Goal: Obtain resource: Download file/media

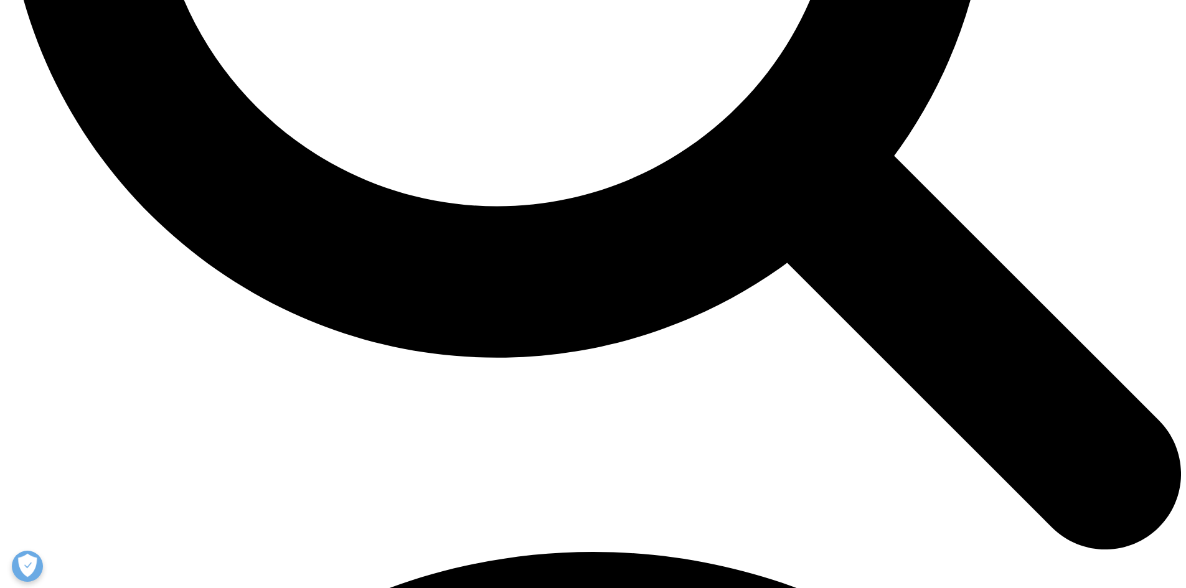
scroll to position [1698, 0]
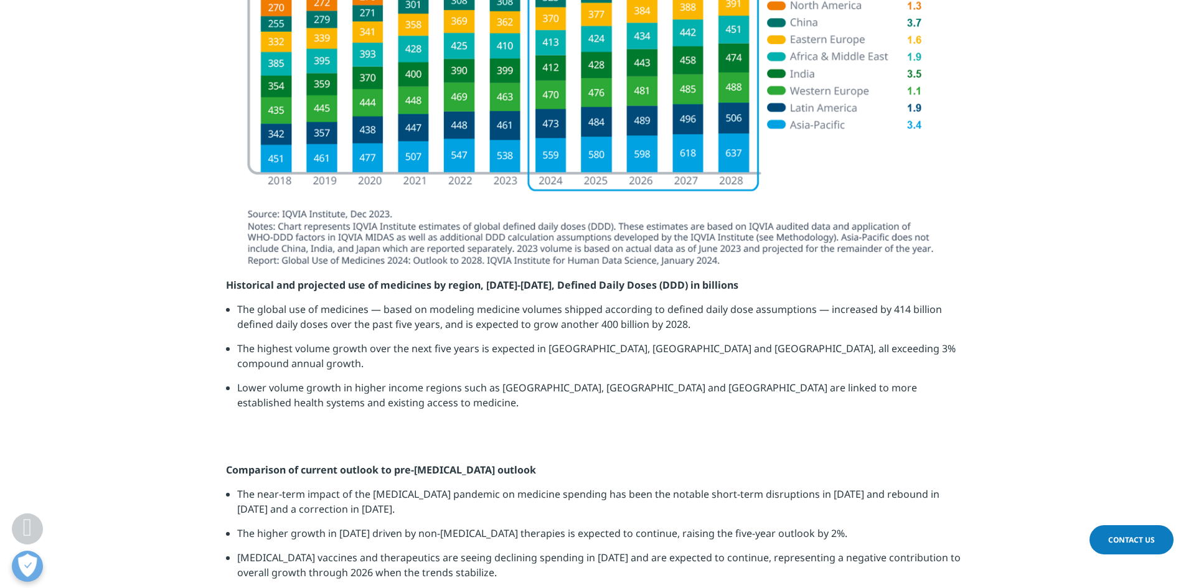
scroll to position [688, 735]
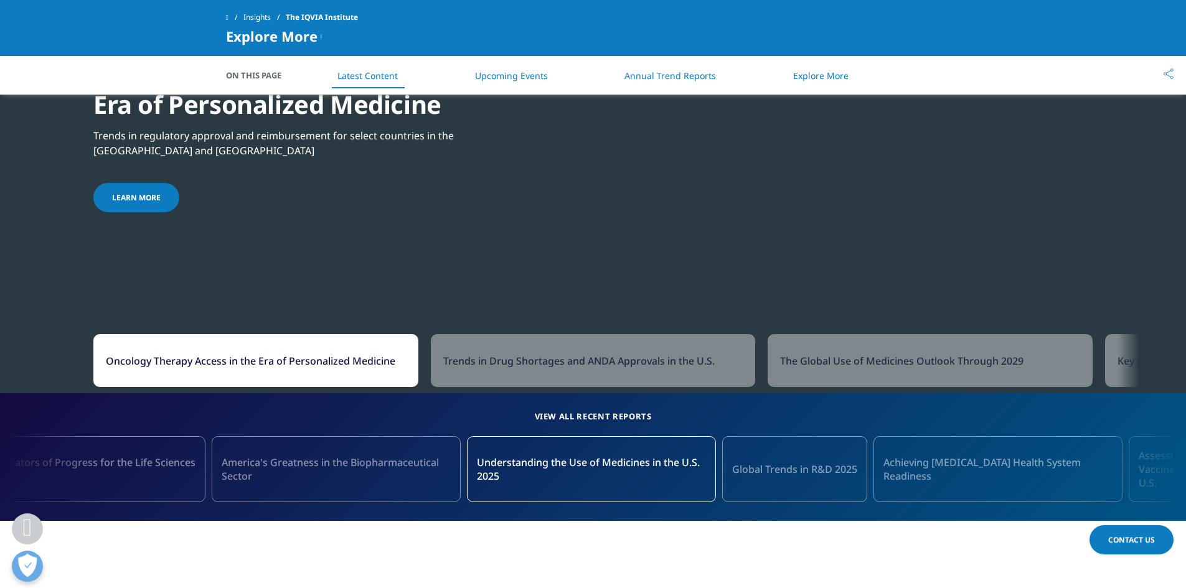
scroll to position [1059, 0]
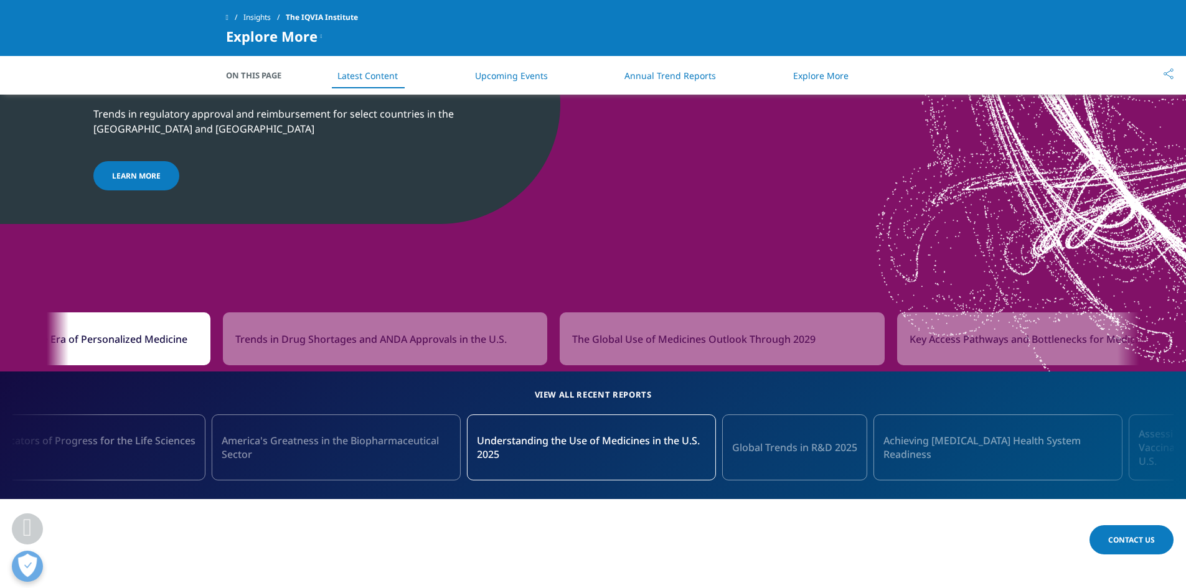
click at [688, 343] on span "The Global Use of Medicines Outlook Through 2029" at bounding box center [693, 339] width 243 height 15
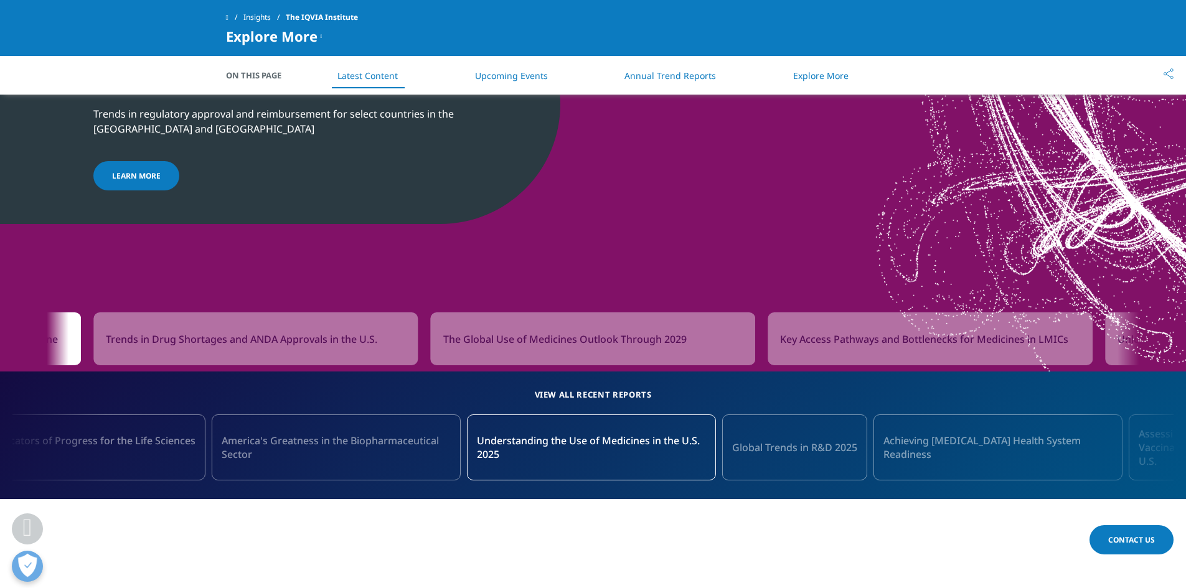
click at [671, 344] on span "The Global Use of Medicines Outlook Through 2029" at bounding box center [564, 339] width 243 height 15
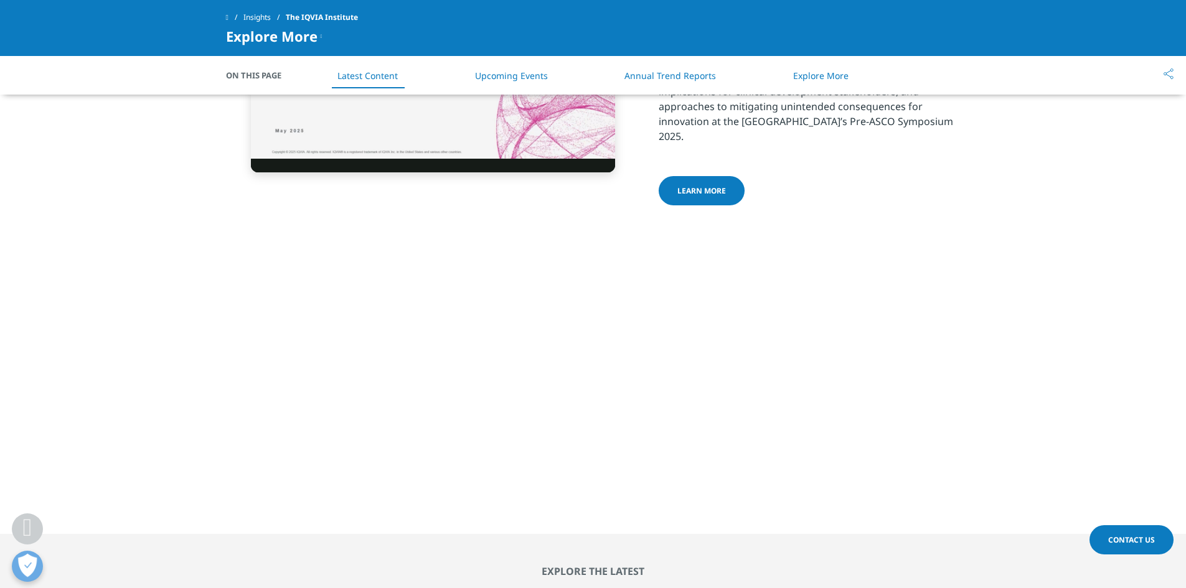
scroll to position [2740, 0]
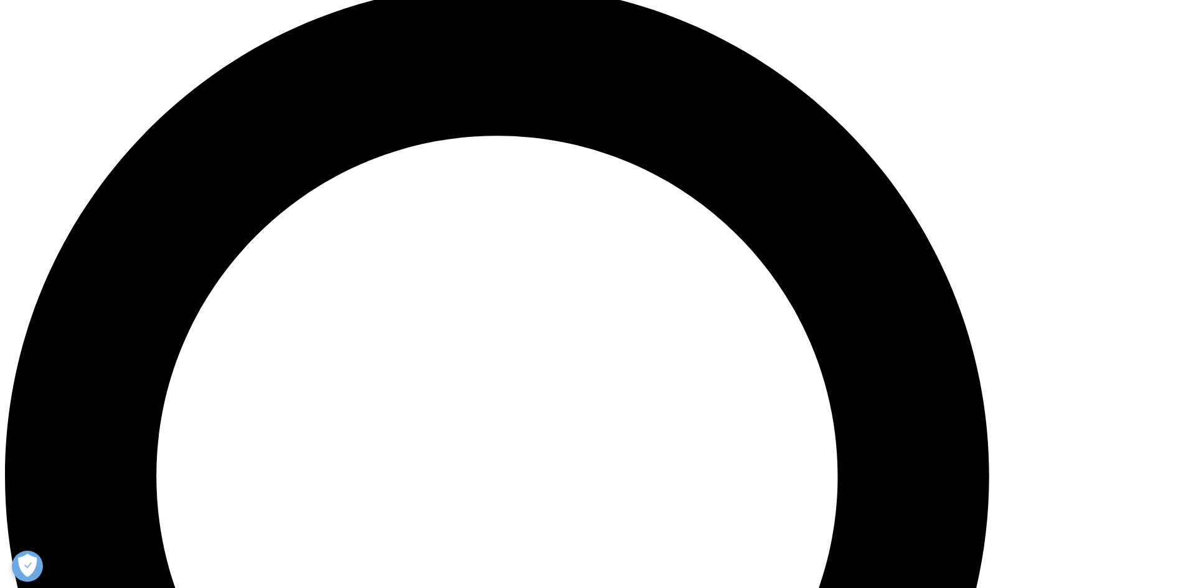
scroll to position [1183, 0]
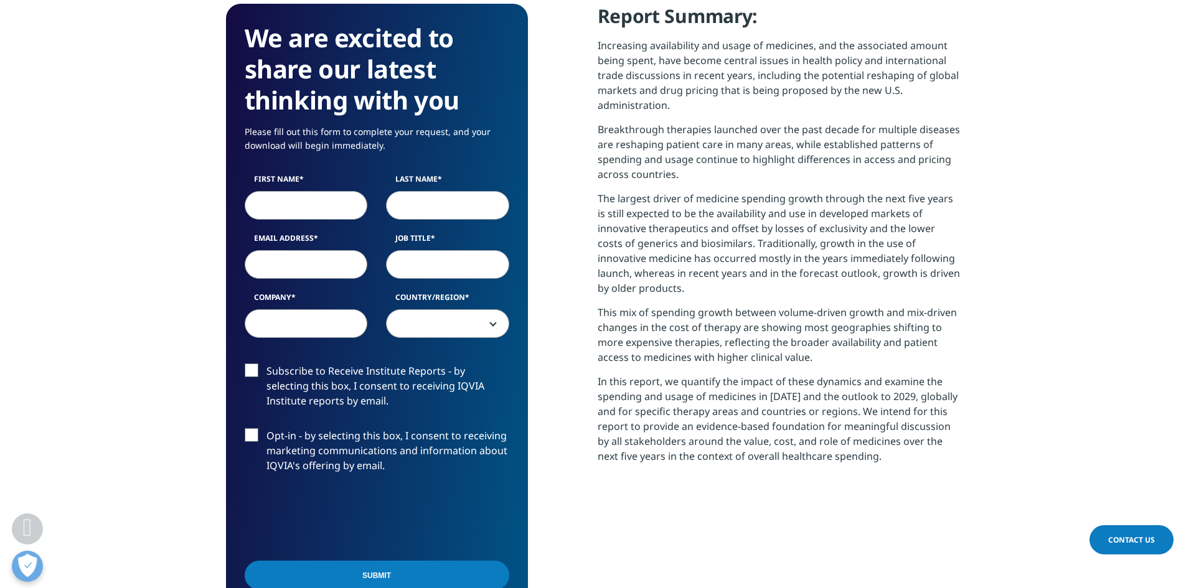
scroll to position [623, 0]
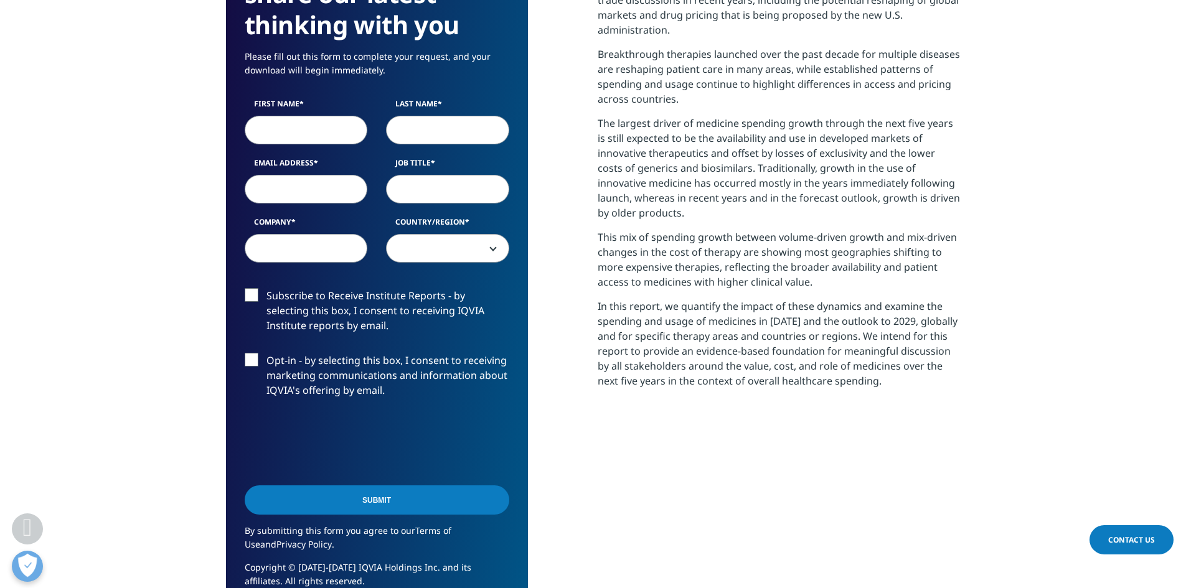
click at [305, 136] on input "First Name" at bounding box center [306, 130] width 123 height 29
type input "Ernesto"
type input "Chung"
type input "ernesto.chung@btgpactual.com"
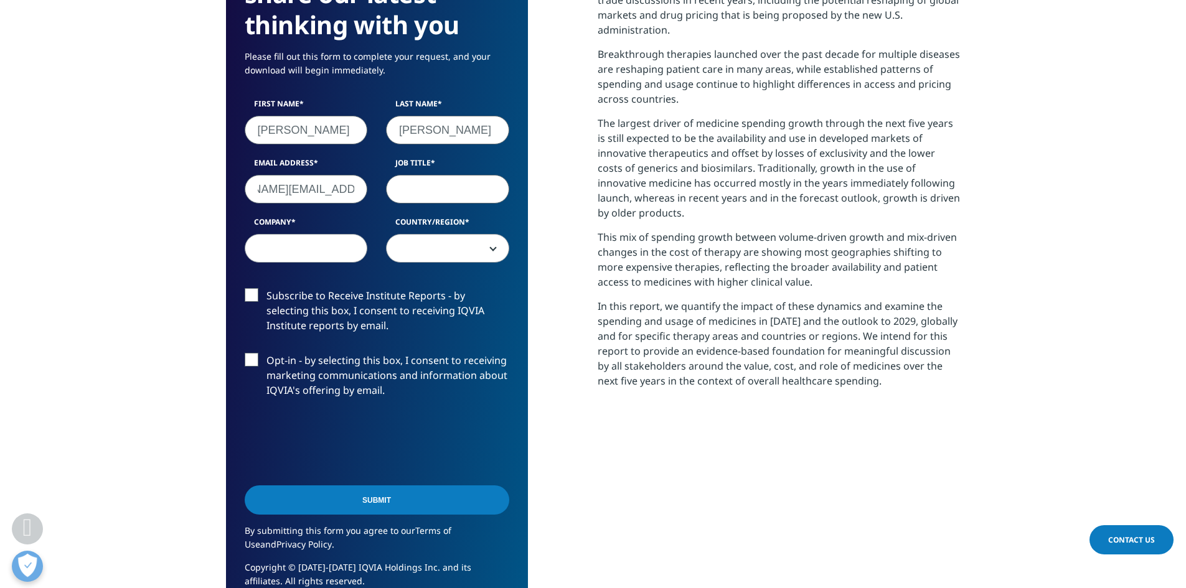
scroll to position [0, 0]
type input "Analyst"
type input "BTG"
click at [480, 259] on span at bounding box center [448, 249] width 122 height 29
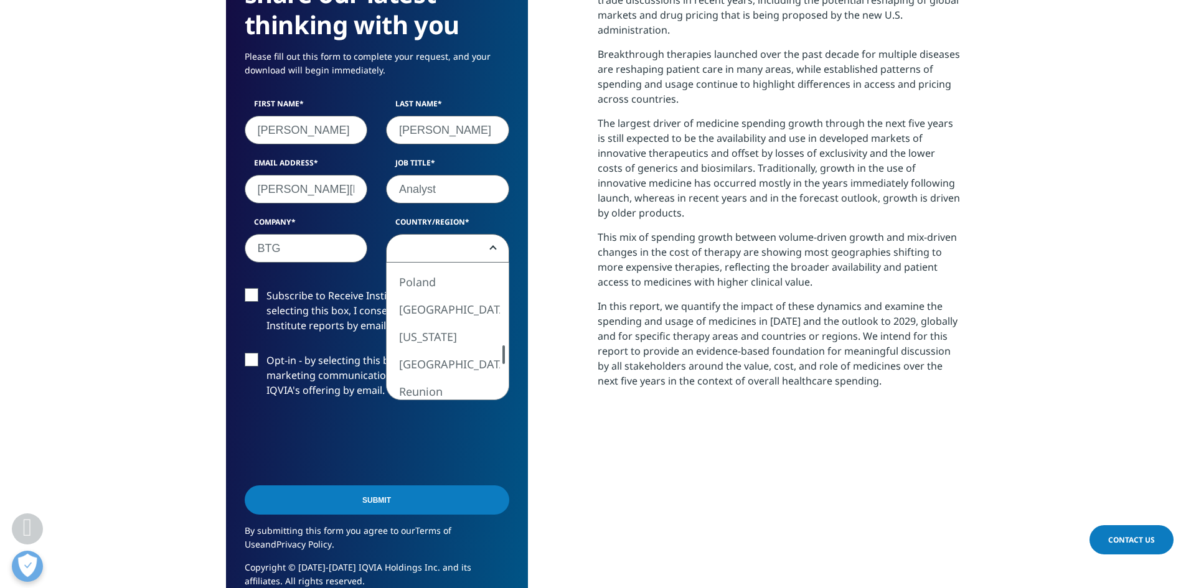
select select "Peru"
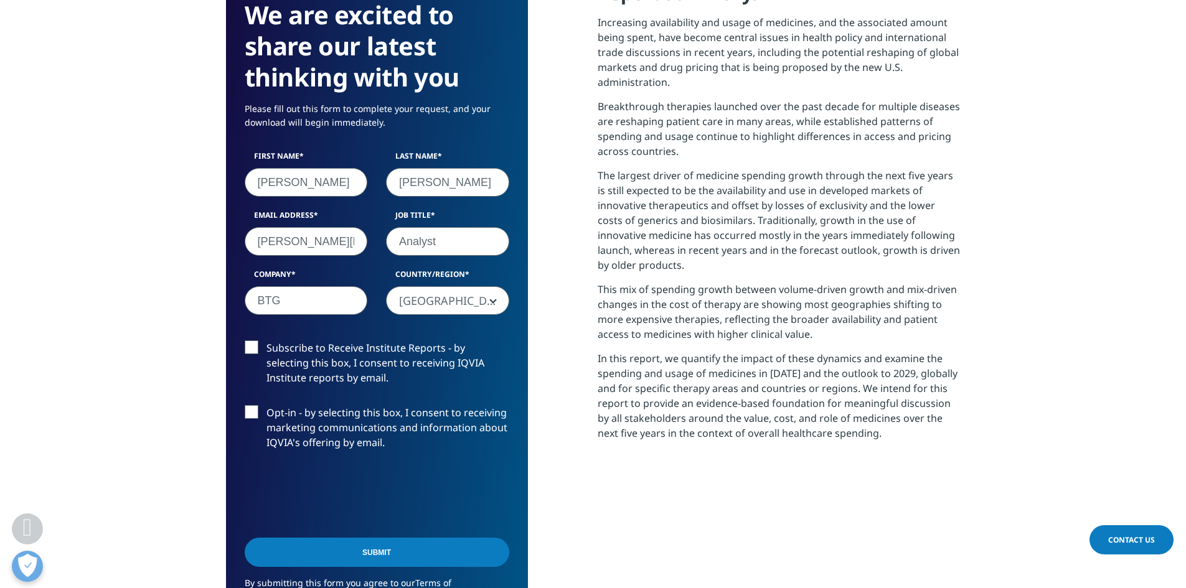
scroll to position [436, 0]
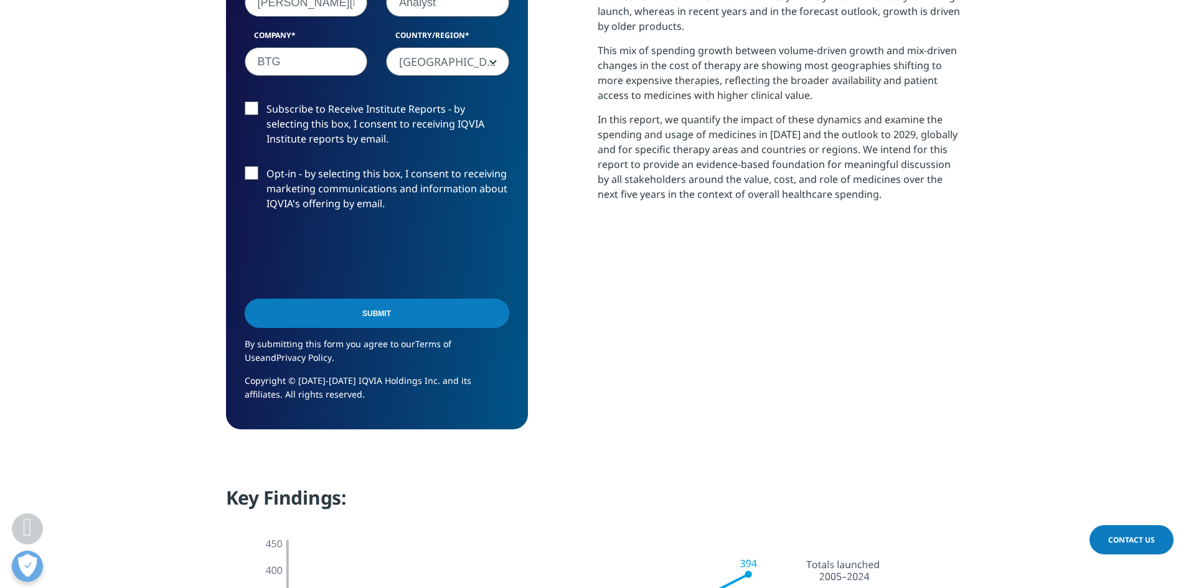
click at [378, 327] on input "Submit" at bounding box center [377, 313] width 265 height 29
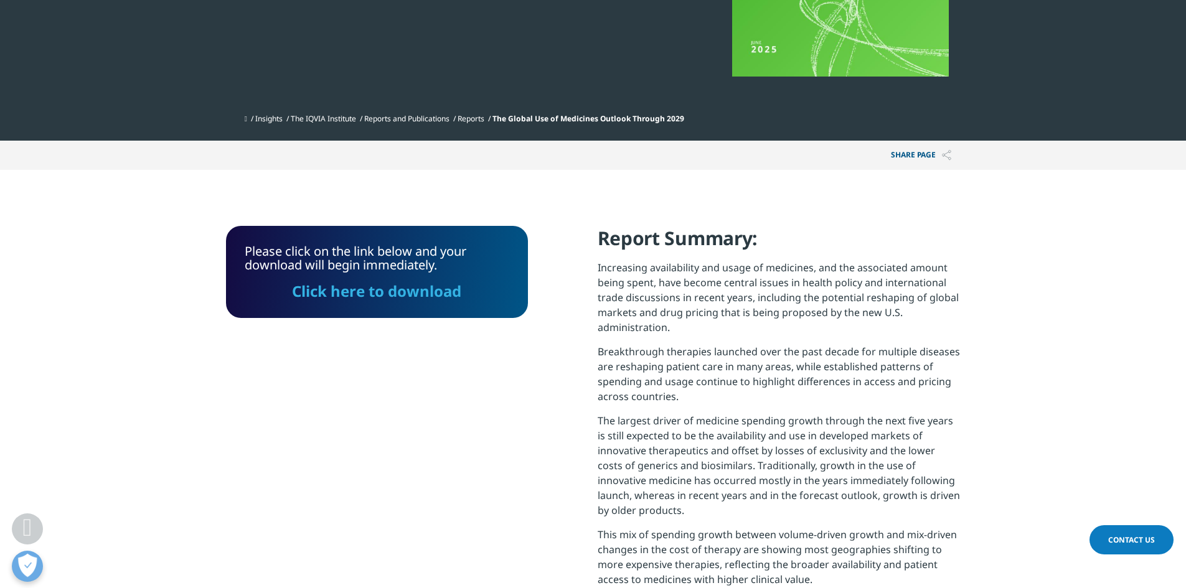
scroll to position [321, 0]
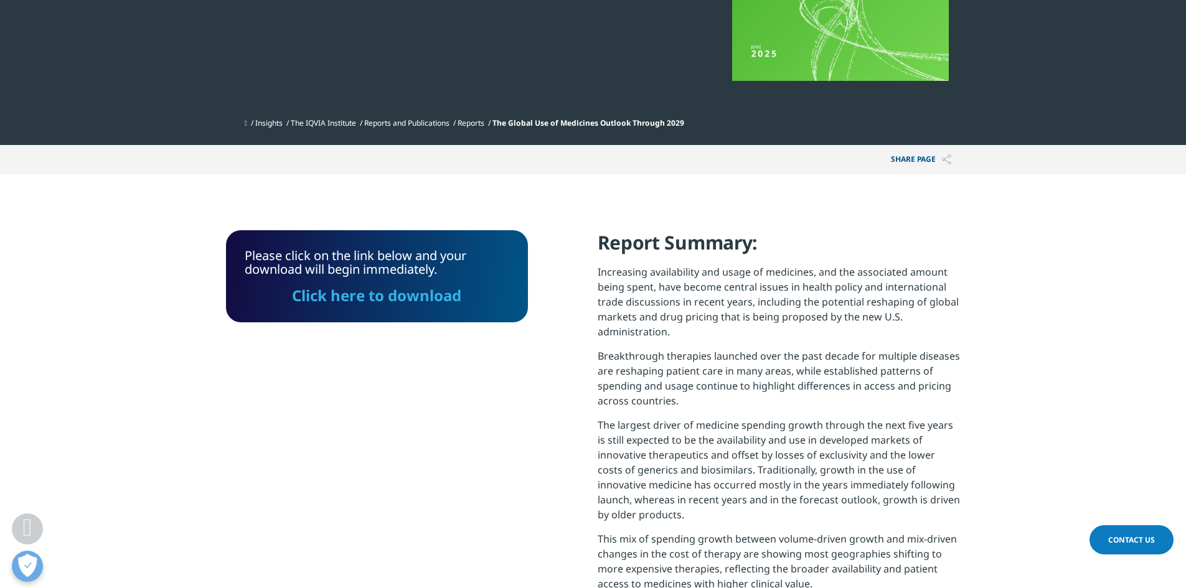
click at [412, 300] on link "Click here to download" at bounding box center [376, 295] width 169 height 21
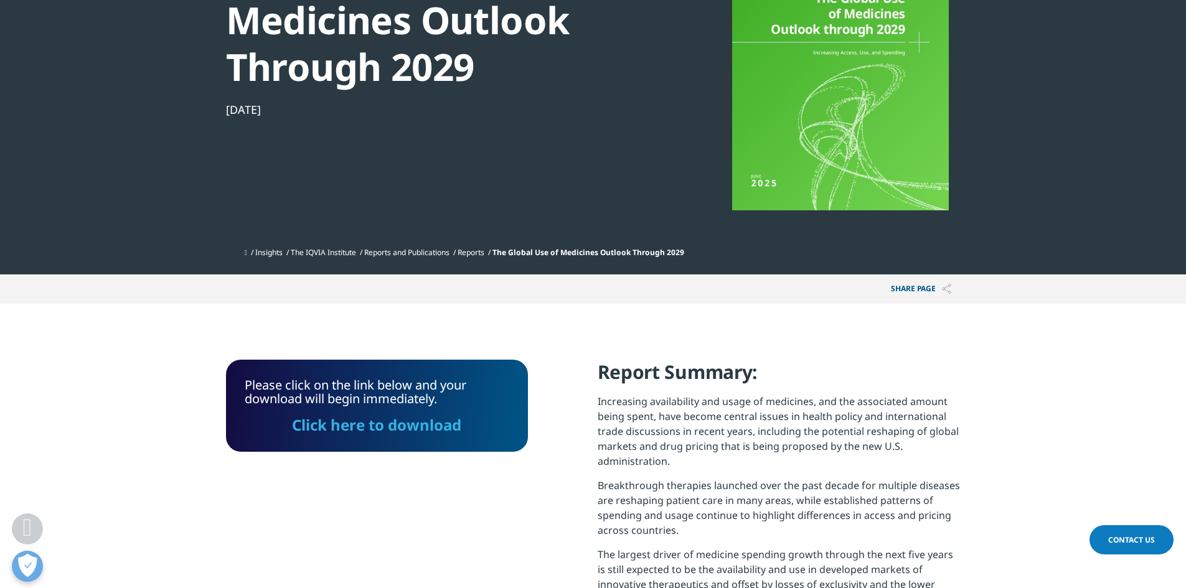
scroll to position [0, 0]
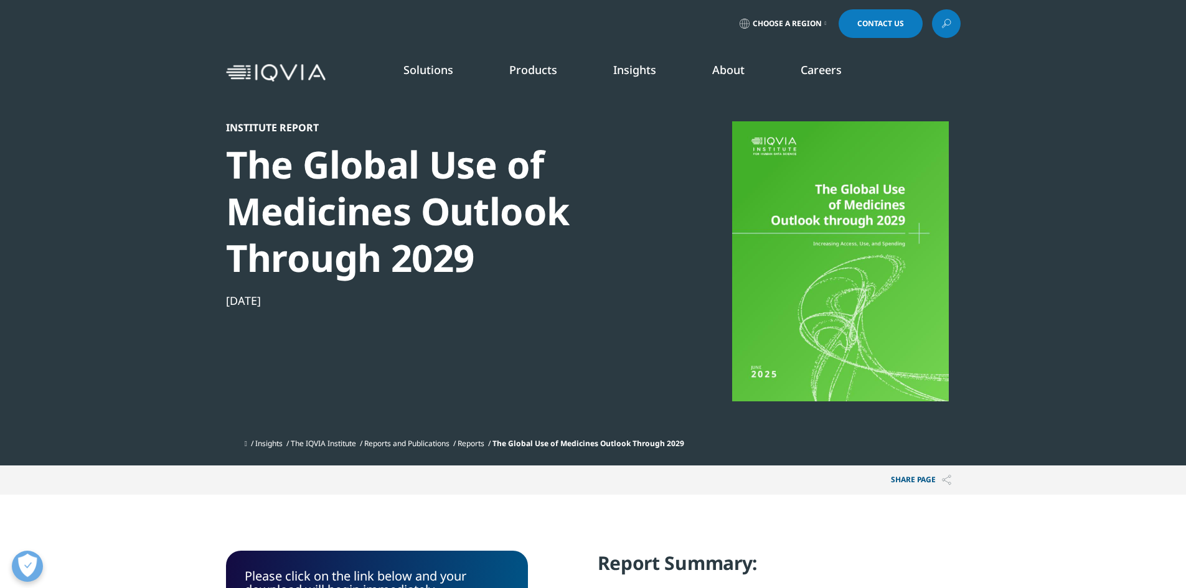
click at [348, 223] on link "SEE LATEST REPORTS" at bounding box center [423, 227] width 247 height 11
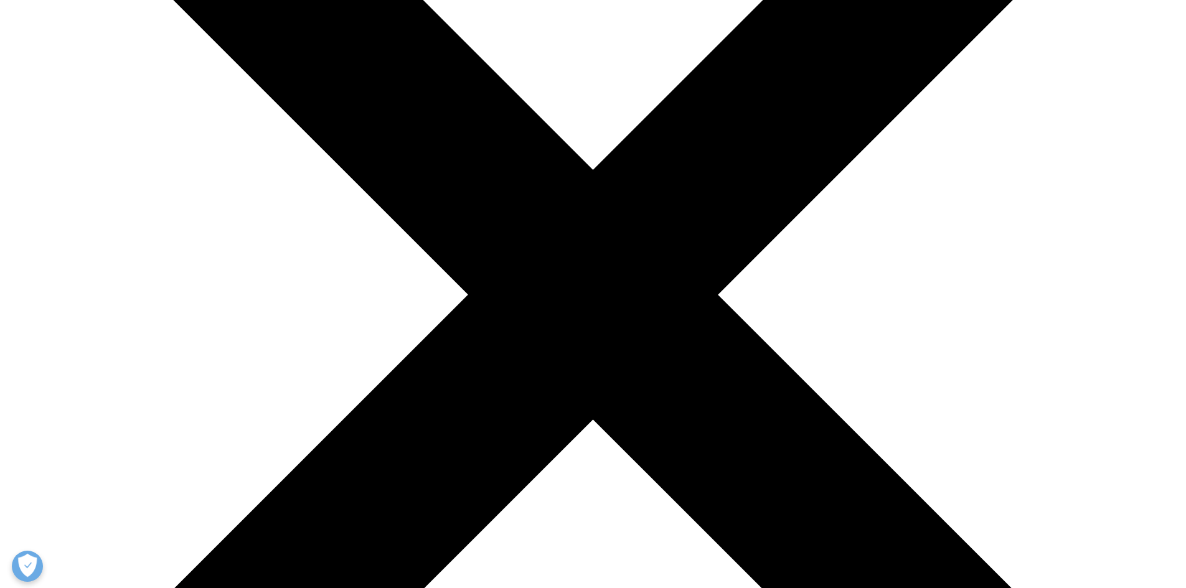
scroll to position [389, 0]
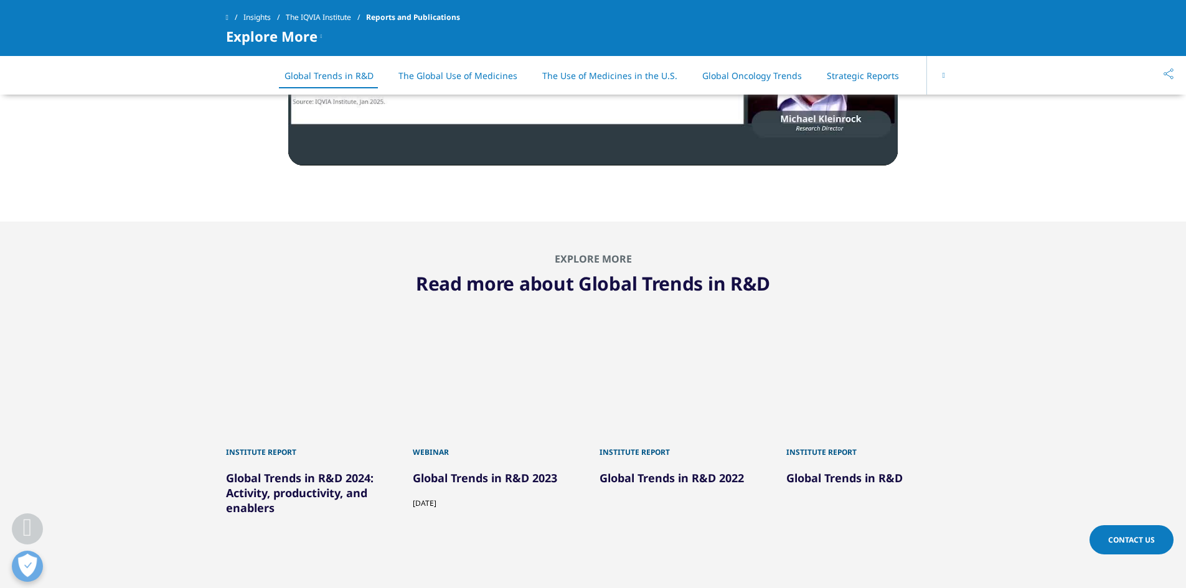
scroll to position [1619, 0]
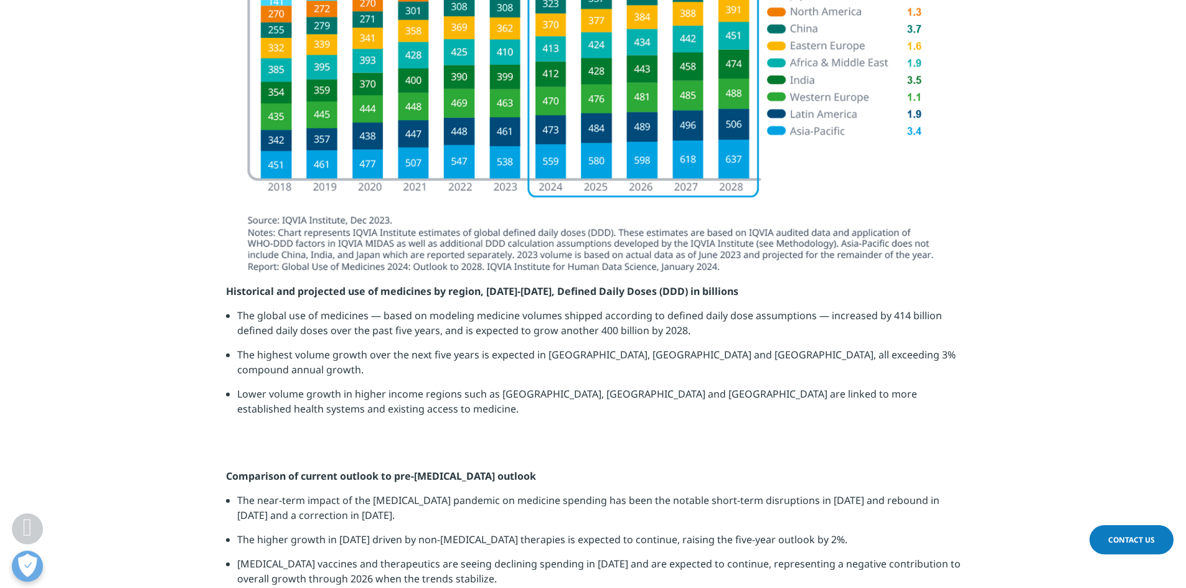
scroll to position [688, 735]
click at [683, 318] on li "The global use of medicines — based on modeling medicine volumes shipped accord…" at bounding box center [599, 328] width 724 height 39
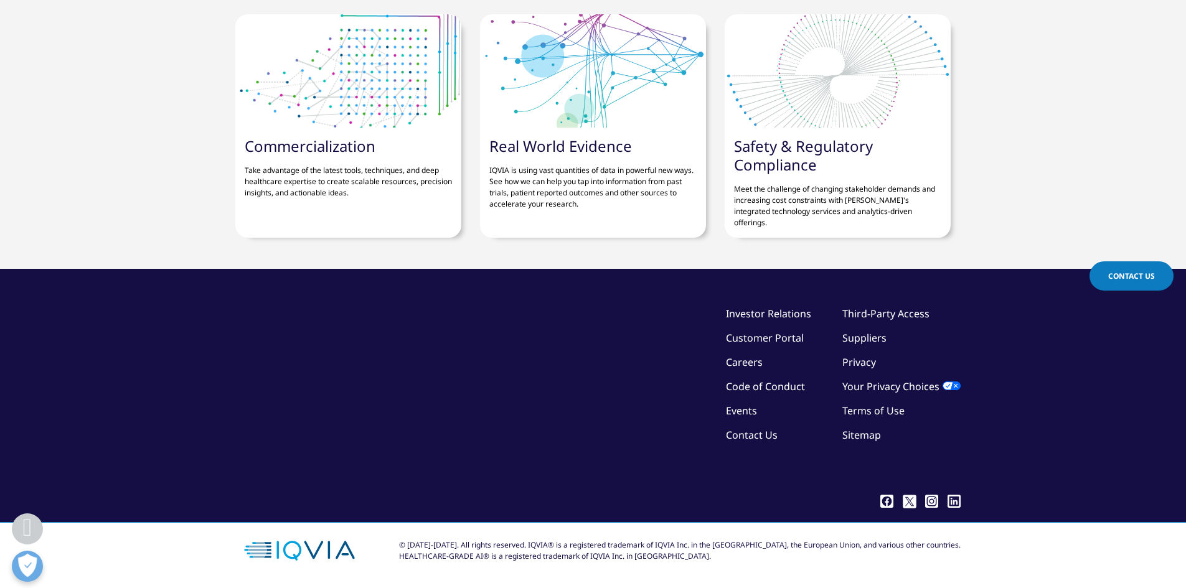
scroll to position [4827, 0]
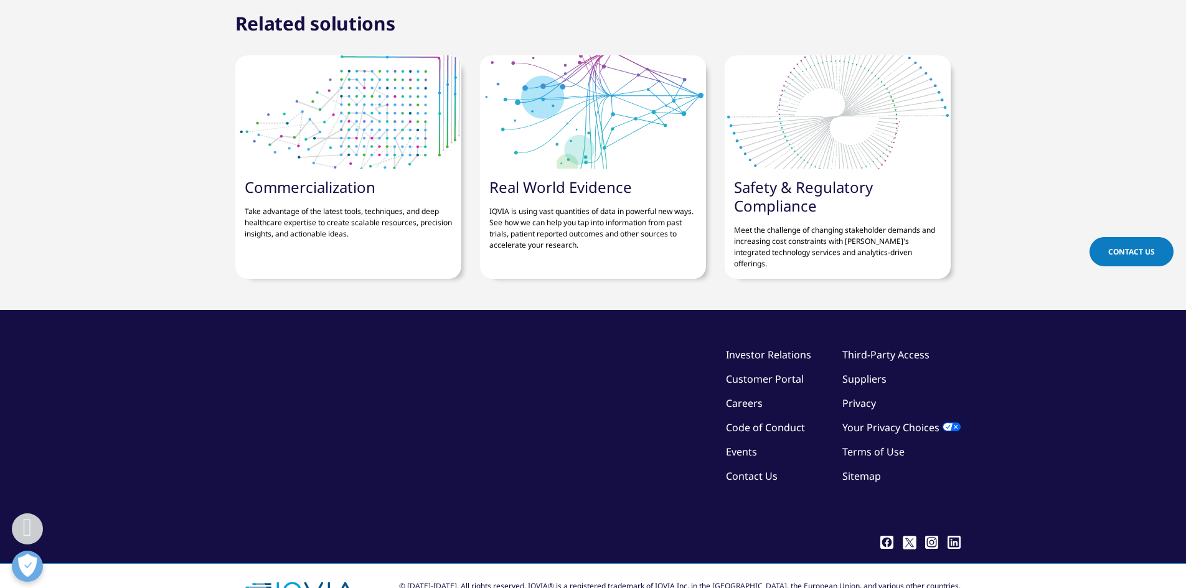
drag, startPoint x: 410, startPoint y: 131, endPoint x: 249, endPoint y: 153, distance: 162.8
click at [246, 150] on div "Commercialization Take advantage of the latest tools, techniques, and deep heal…" at bounding box center [348, 167] width 226 height 224
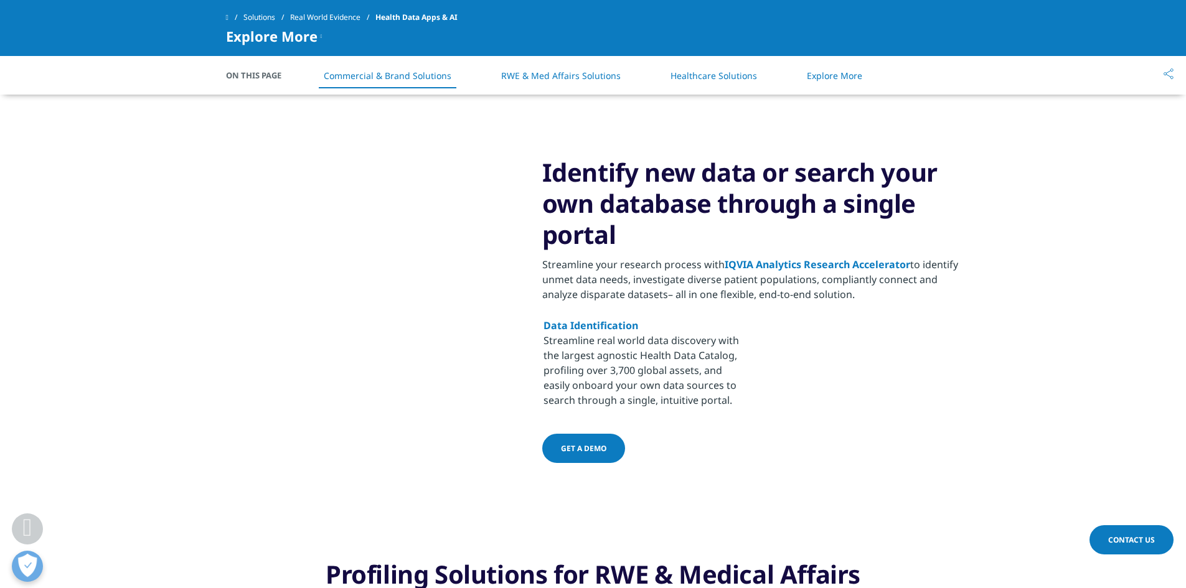
scroll to position [249, 0]
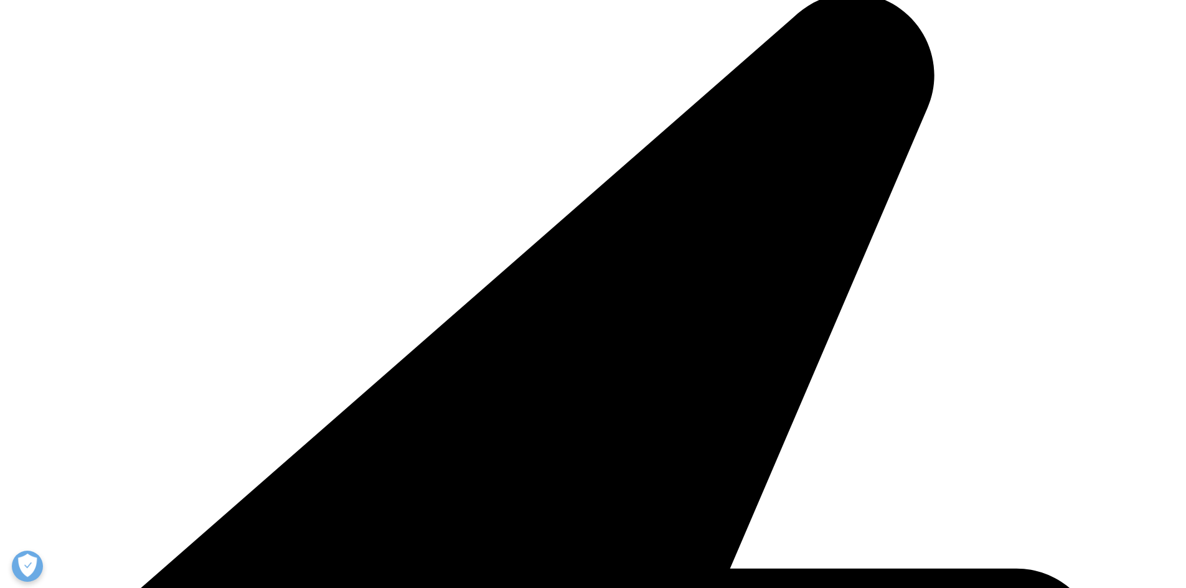
scroll to position [4235, 0]
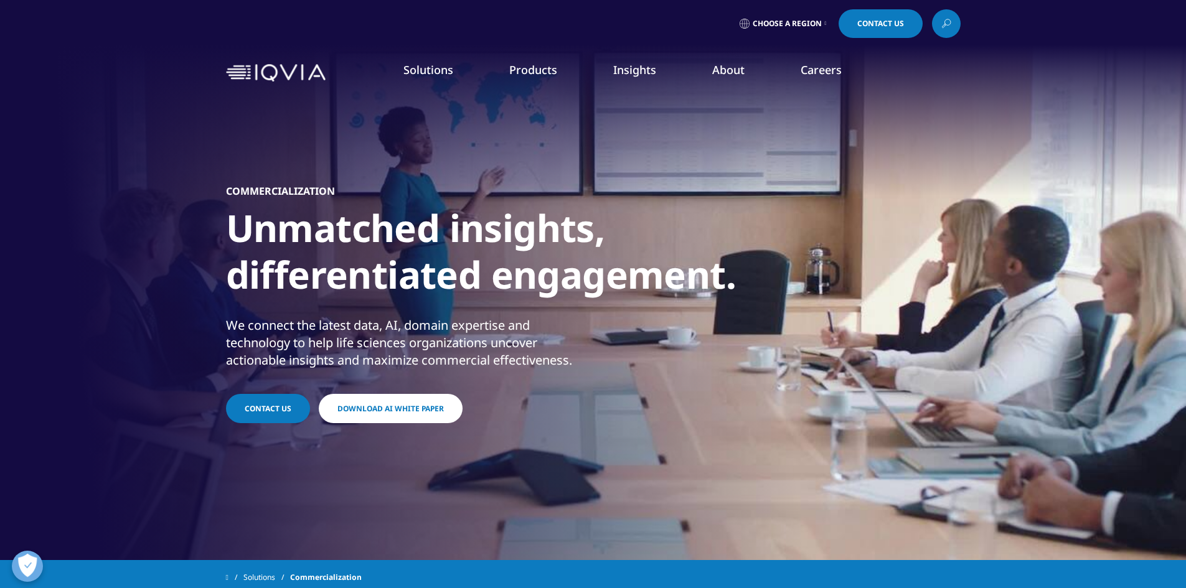
click at [855, 450] on div "Commercialization Unmatched insights, differentiated engagement. We connect the…" at bounding box center [593, 304] width 735 height 423
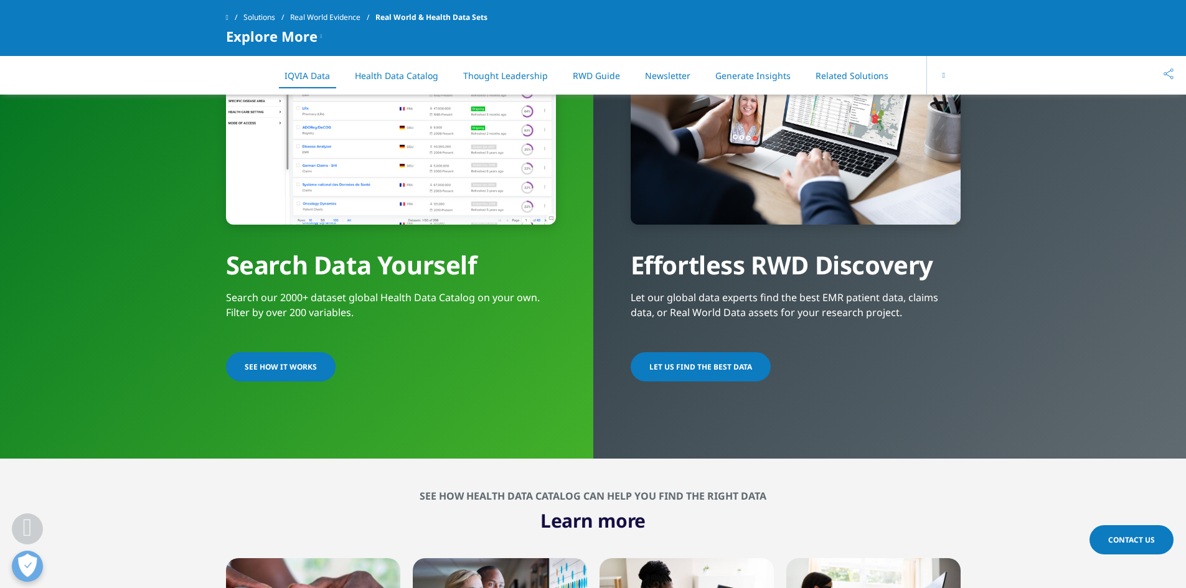
scroll to position [996, 0]
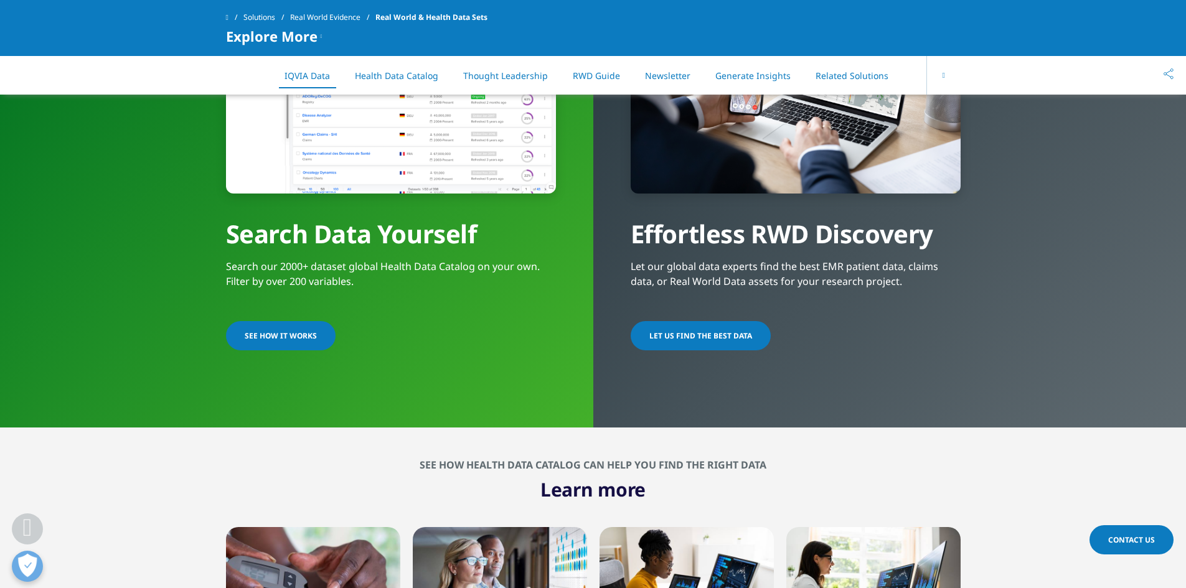
click at [287, 338] on span "SEE HOW IT WORKS" at bounding box center [281, 336] width 72 height 11
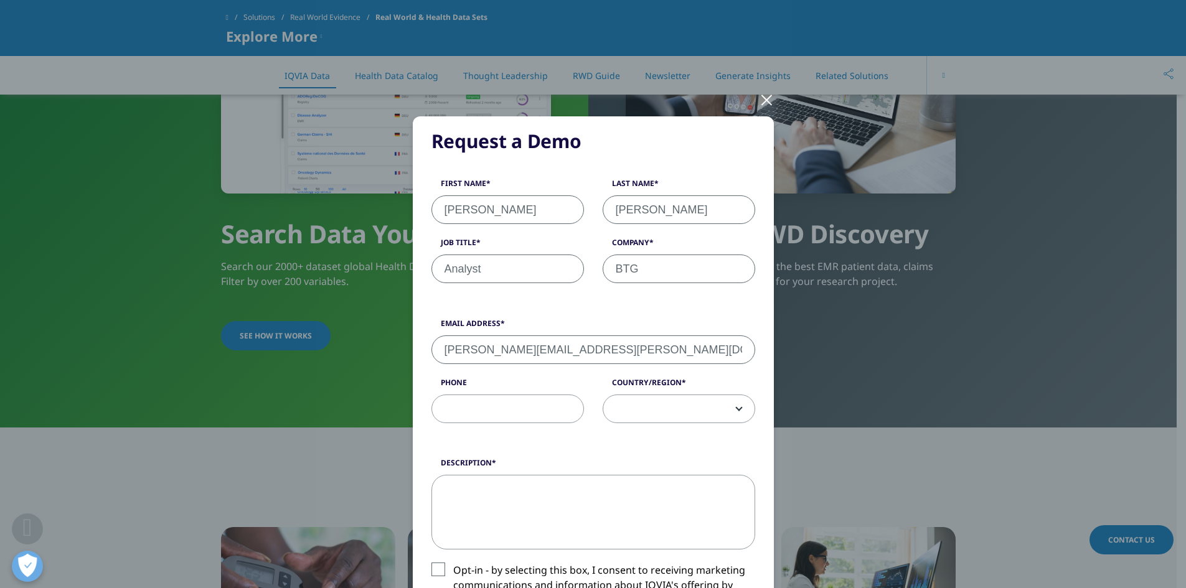
click at [761, 104] on div at bounding box center [767, 99] width 14 height 34
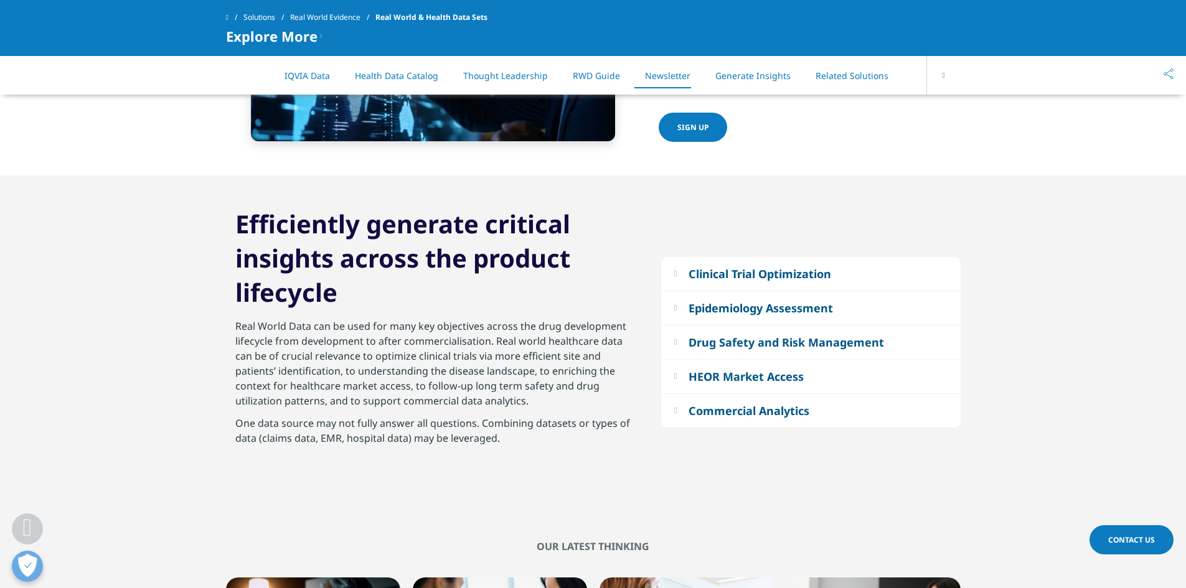
scroll to position [2429, 0]
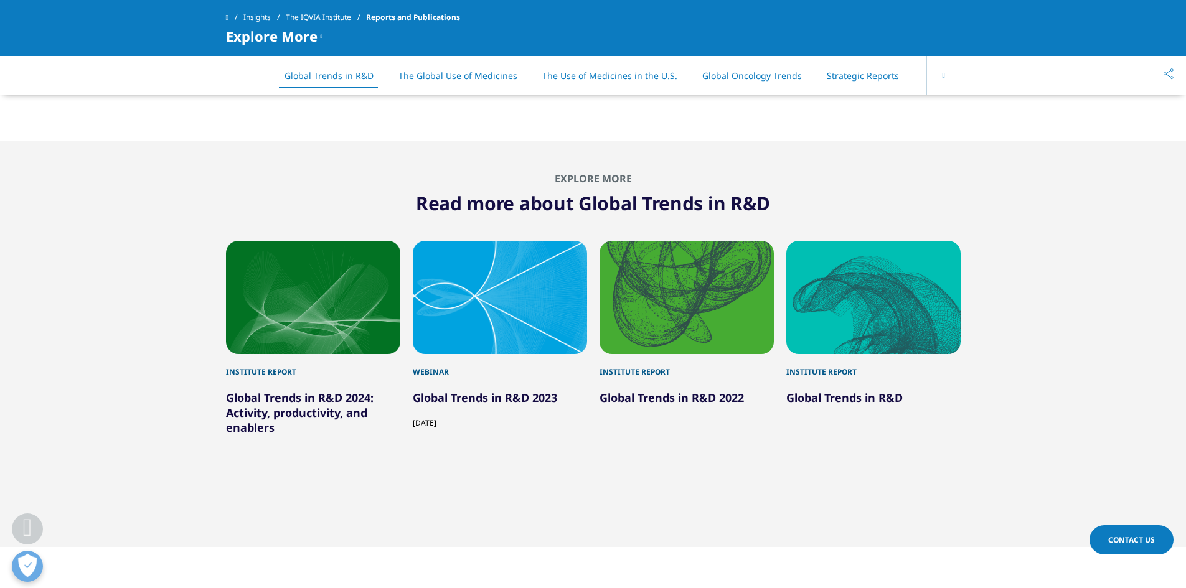
drag, startPoint x: 194, startPoint y: 217, endPoint x: 189, endPoint y: 202, distance: 16.0
click at [192, 210] on div "Explore More Read more about Global Trends in R&D Institute Report Global Trend…" at bounding box center [593, 344] width 1149 height 344
click at [344, 184] on h2 "Explore More" at bounding box center [593, 178] width 735 height 12
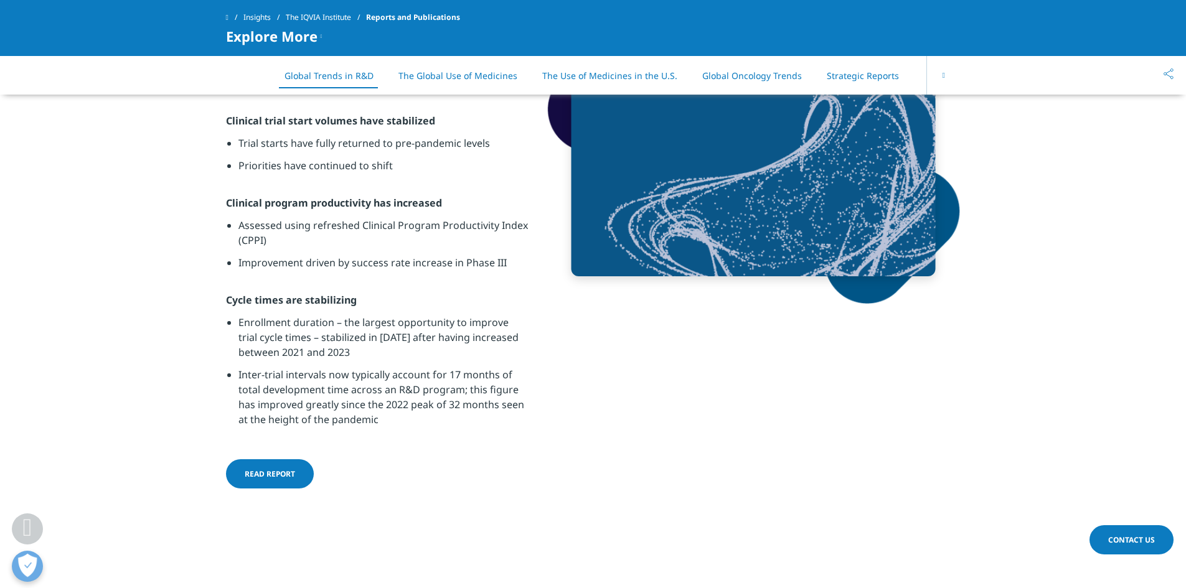
scroll to position [685, 0]
